Goal: Task Accomplishment & Management: Use online tool/utility

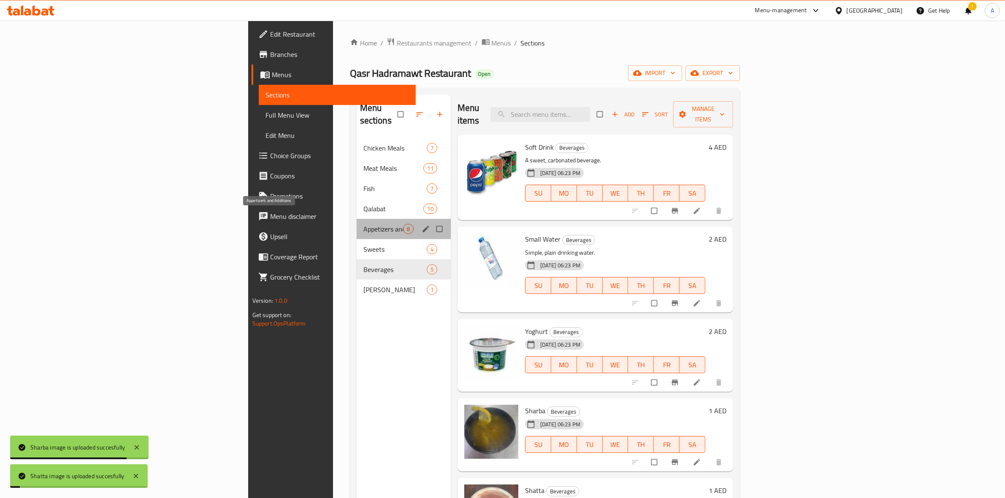
click at [363, 224] on span "Appetizers and Additions" at bounding box center [383, 229] width 40 height 10
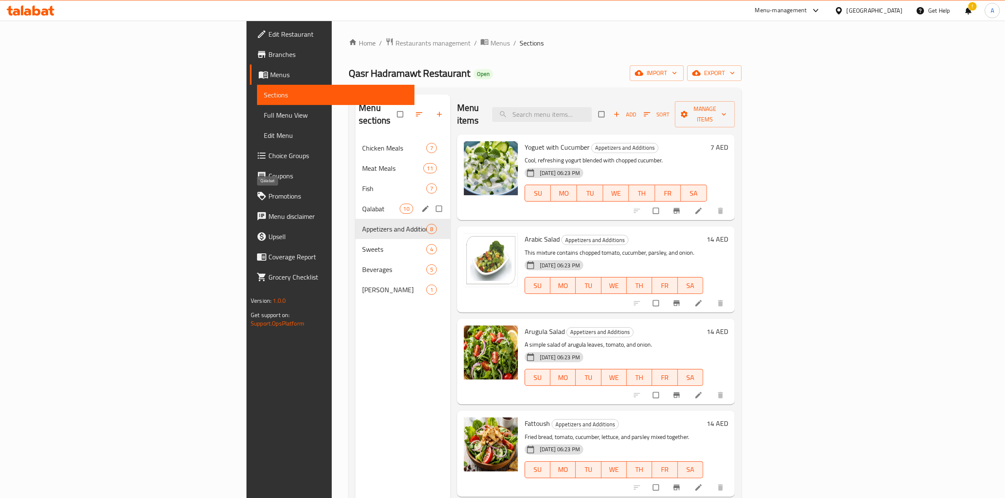
click at [362, 204] on span "Qalabat" at bounding box center [380, 209] width 37 height 10
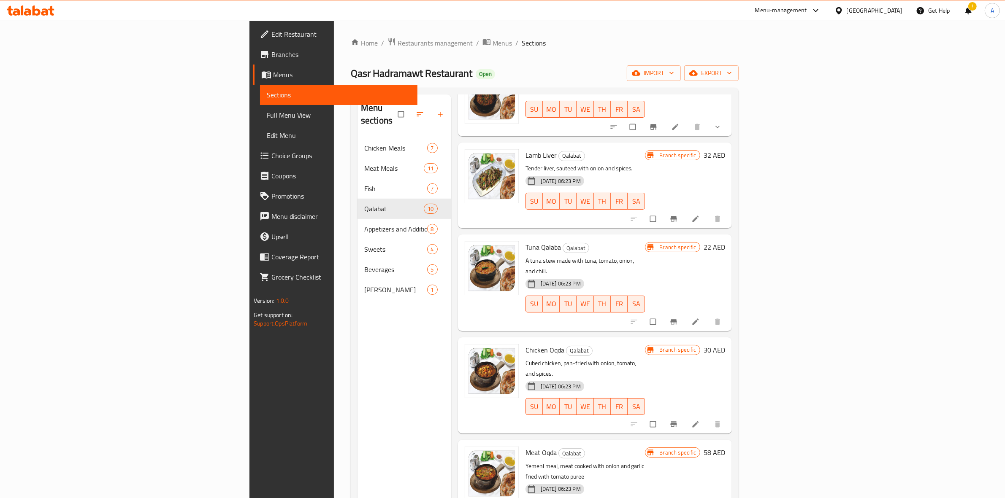
scroll to position [419, 0]
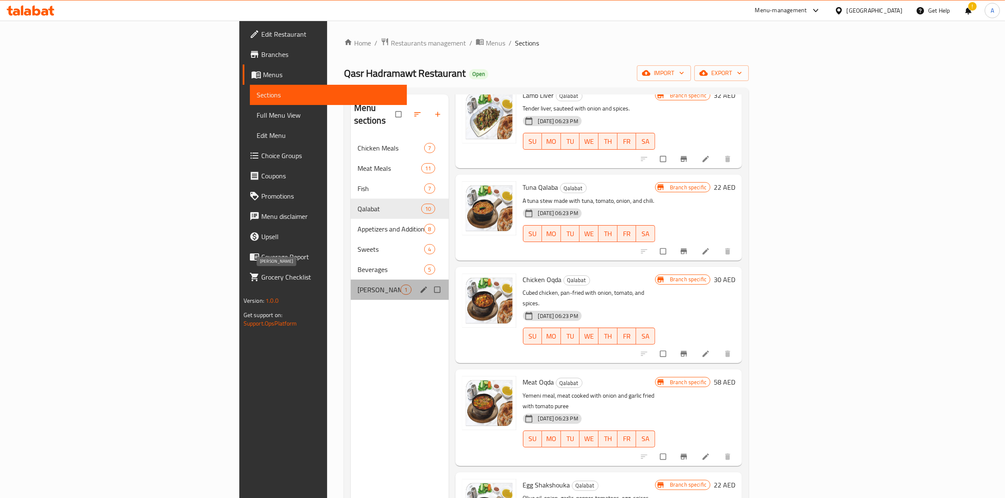
click at [357, 285] on span "[PERSON_NAME]" at bounding box center [378, 290] width 43 height 10
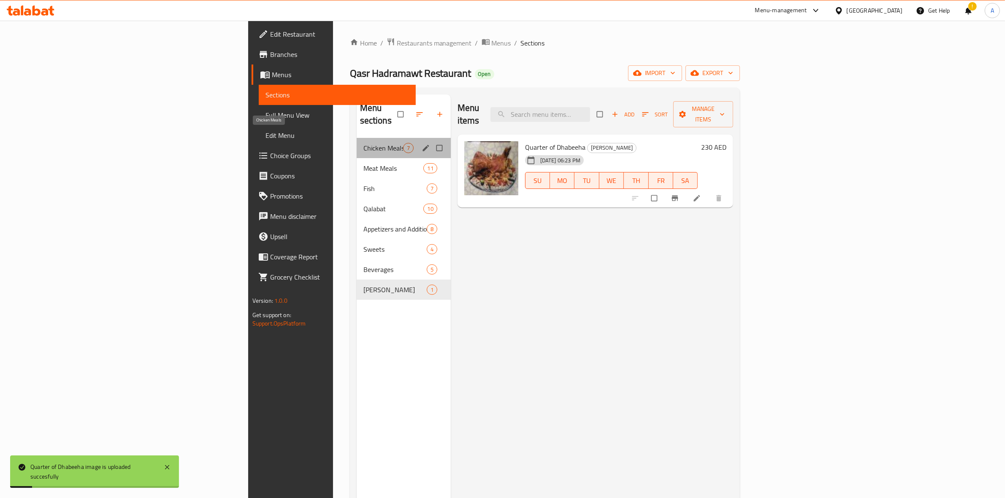
click at [363, 143] on span "Chicken Meals" at bounding box center [383, 148] width 40 height 10
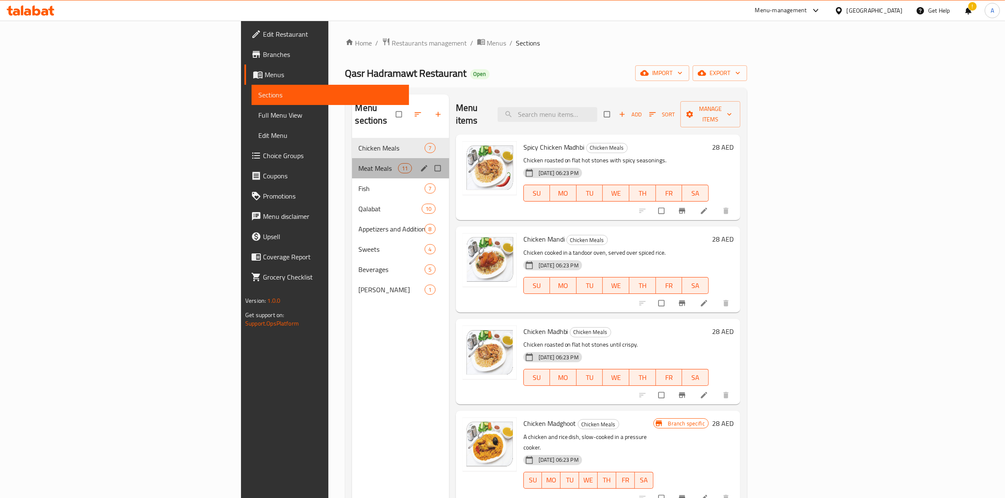
click at [352, 163] on div "Meat Meals 11" at bounding box center [400, 168] width 97 height 20
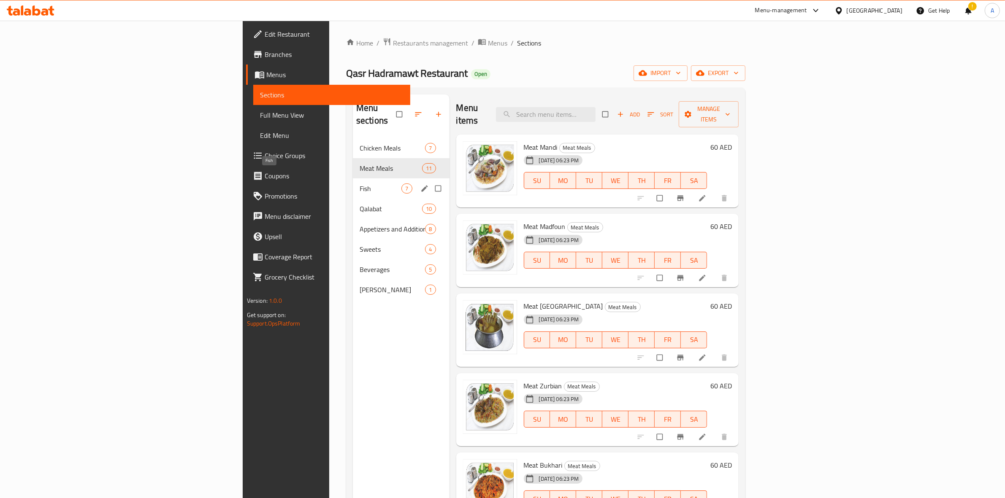
click at [360, 184] on span "Fish" at bounding box center [381, 189] width 42 height 10
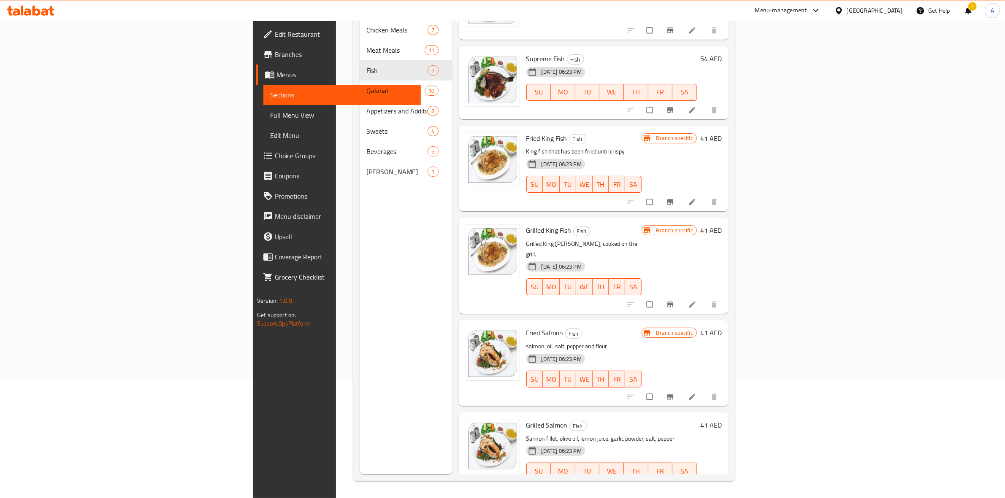
scroll to position [119, 0]
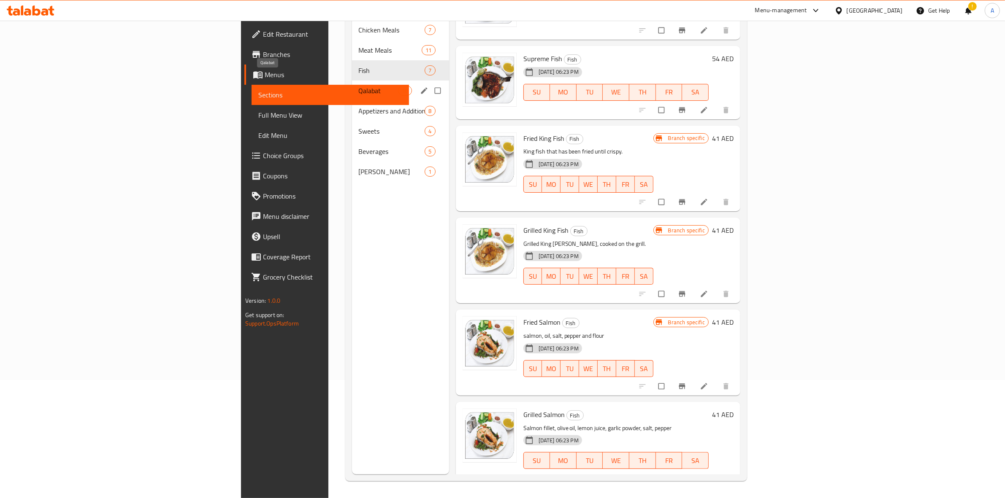
click at [359, 86] on span "Qalabat" at bounding box center [379, 91] width 40 height 10
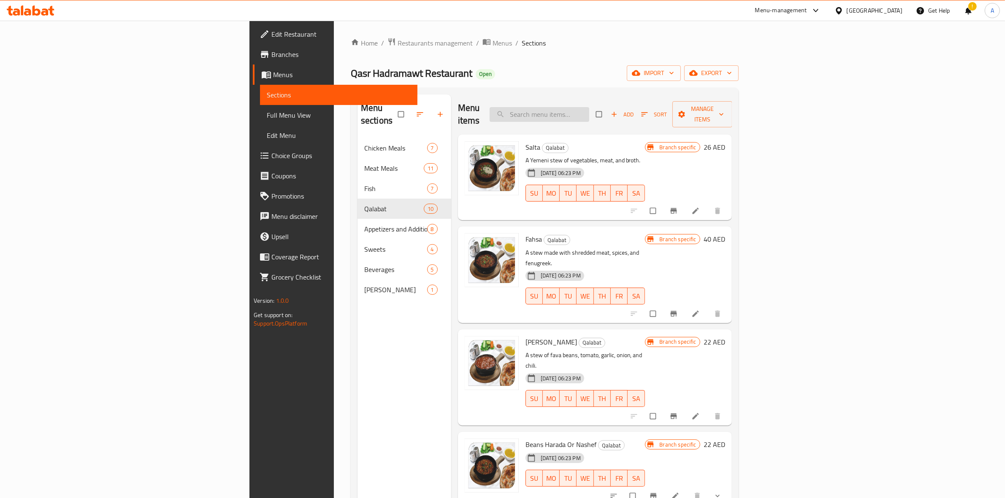
click at [589, 107] on input "search" at bounding box center [540, 114] width 100 height 15
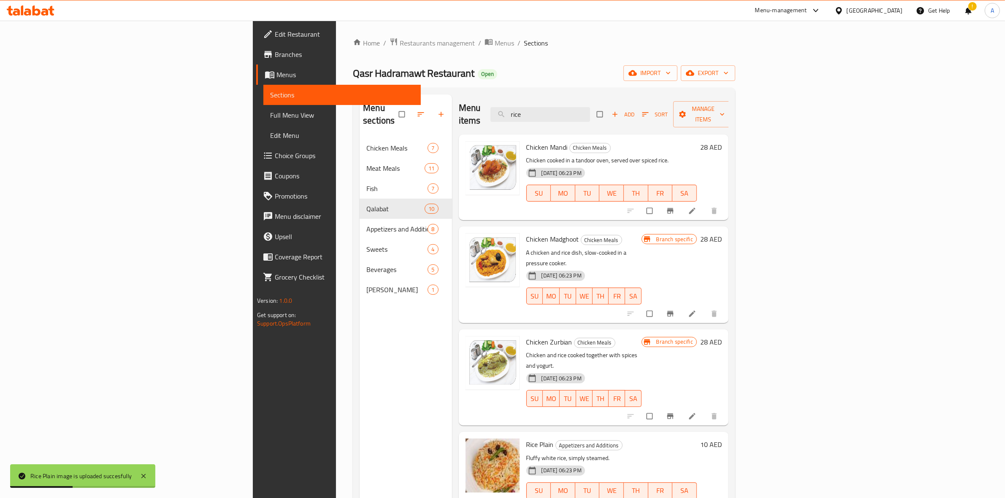
drag, startPoint x: 627, startPoint y: 104, endPoint x: 562, endPoint y: 102, distance: 64.6
click at [563, 103] on div "Menu items rice Add Sort Manage items" at bounding box center [594, 115] width 270 height 40
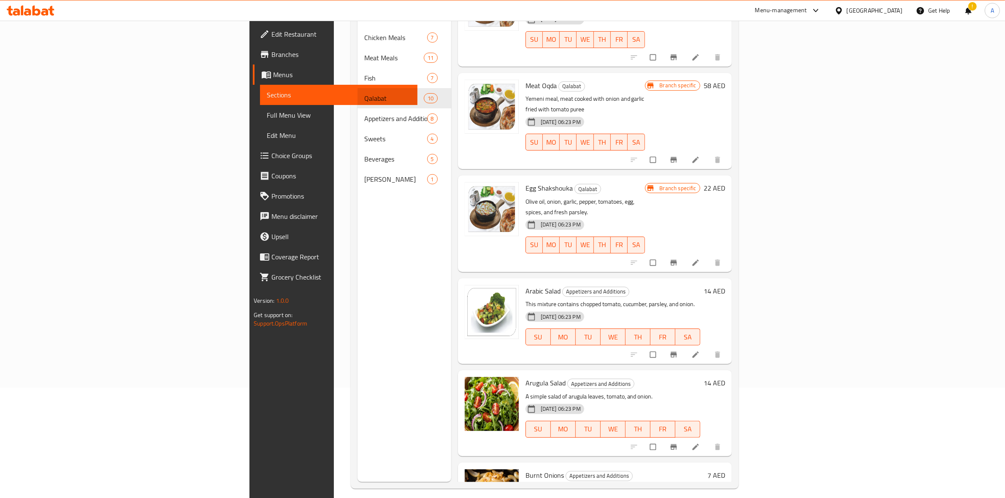
scroll to position [119, 0]
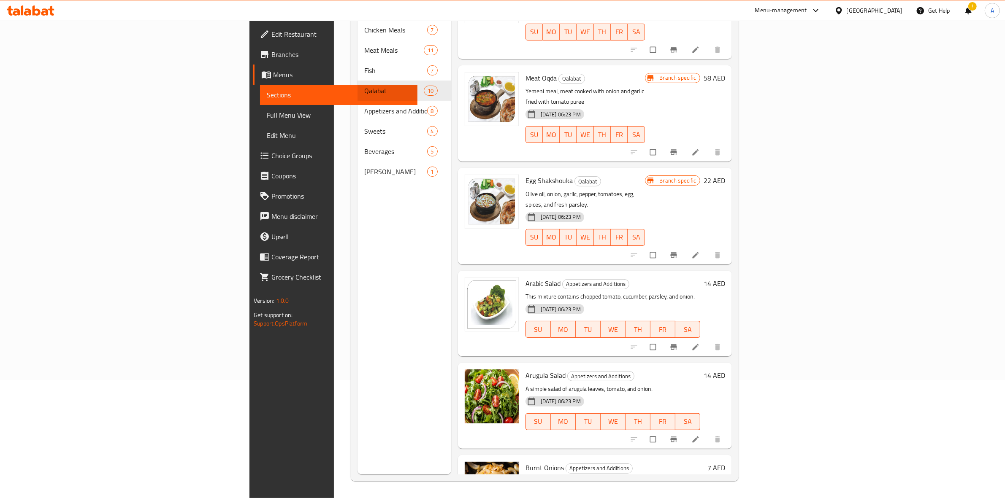
type input "onion"
